Goal: Book appointment/travel/reservation

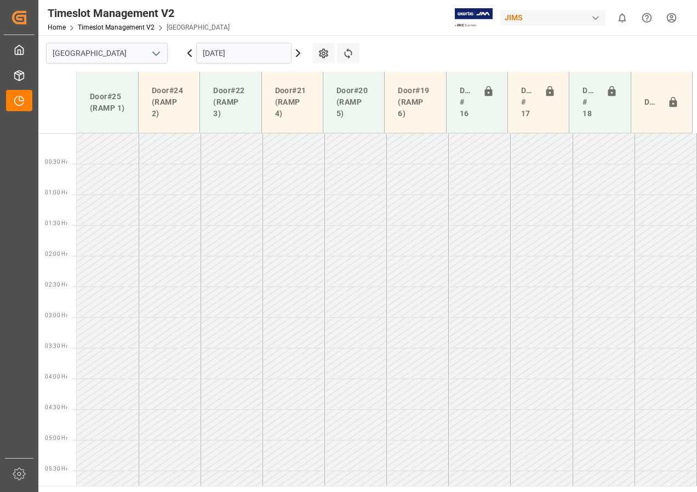
scroll to position [323, 0]
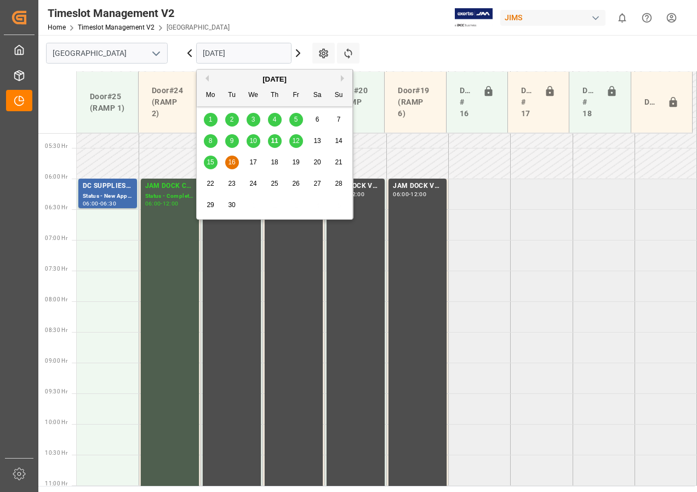
click at [214, 55] on input "[DATE]" at bounding box center [243, 53] width 95 height 21
click at [210, 161] on span "15" at bounding box center [210, 162] width 7 height 8
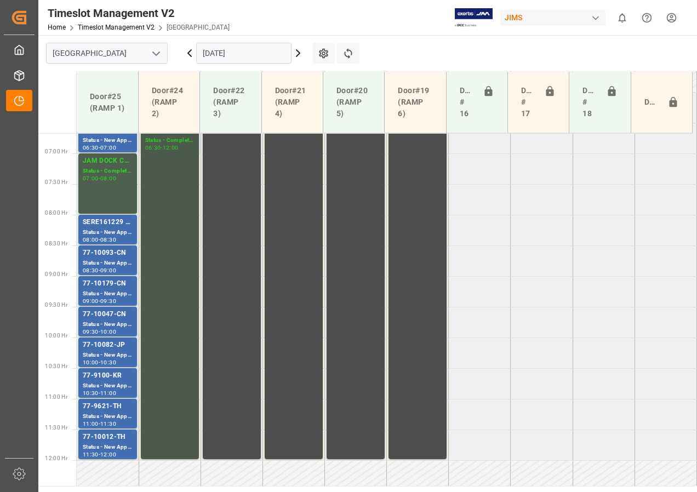
scroll to position [343, 0]
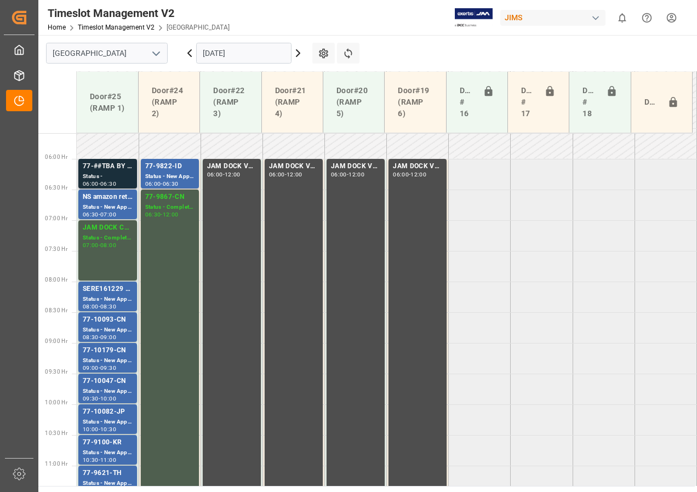
click at [115, 169] on div "77-##TBA BY LOGISTICS" at bounding box center [108, 166] width 50 height 11
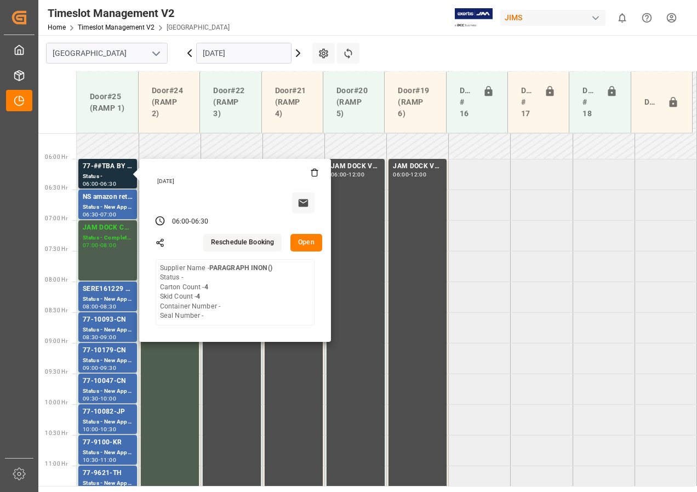
click at [309, 243] on button "Open" at bounding box center [306, 243] width 32 height 18
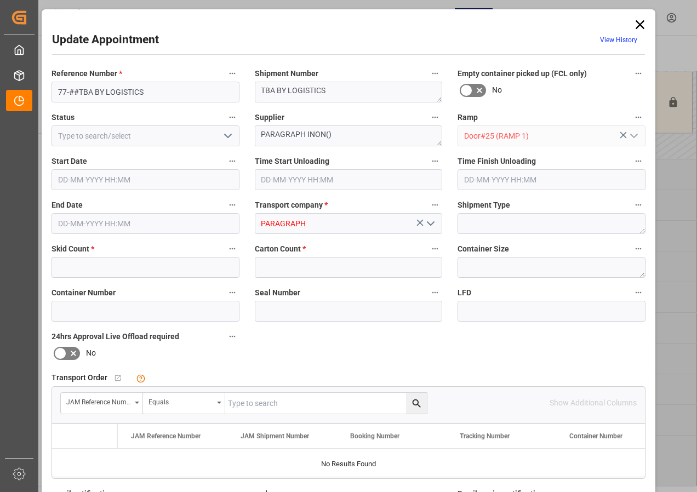
type input "4"
type input "[DATE] 06:00"
type input "[DATE] 06:30"
type input "[DATE] 17:26"
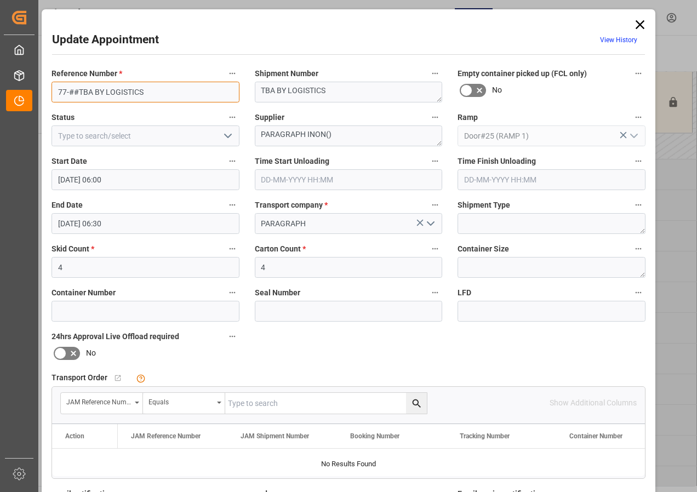
drag, startPoint x: 68, startPoint y: 92, endPoint x: 172, endPoint y: 92, distance: 103.6
click at [172, 92] on input "77-##TBA BY LOGISTICS" at bounding box center [146, 92] width 188 height 21
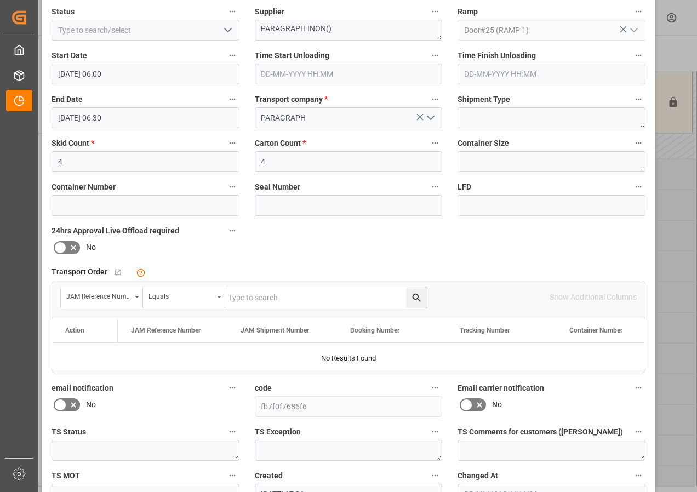
scroll to position [164, 0]
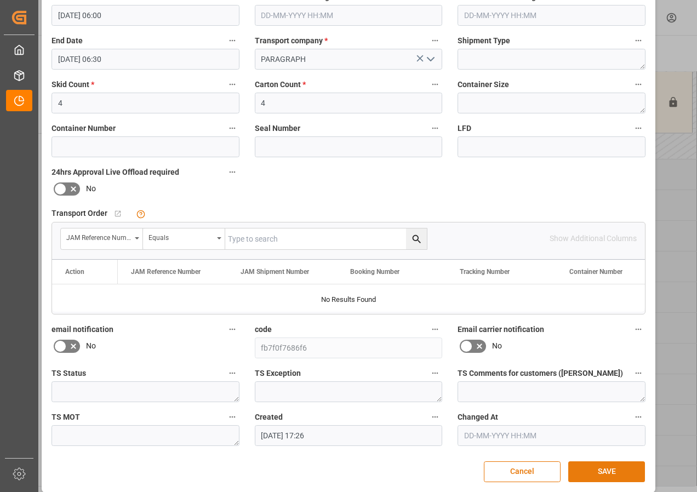
type input "77-11039-[GEOGRAPHIC_DATA]"
click at [604, 471] on button "SAVE" at bounding box center [606, 471] width 77 height 21
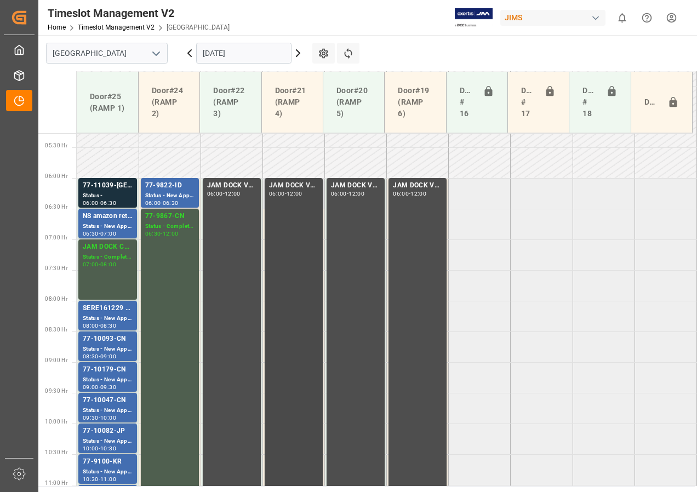
scroll to position [323, 0]
